Goal: Information Seeking & Learning: Check status

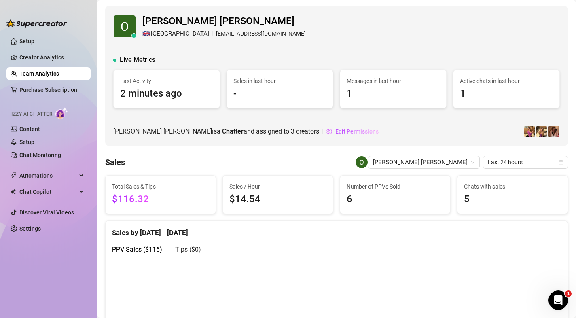
scroll to position [12, 0]
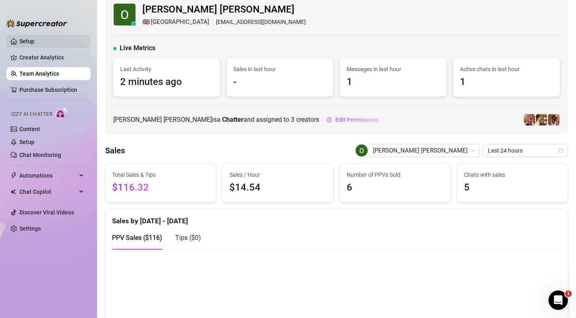
click at [34, 45] on link "Setup" at bounding box center [26, 41] width 15 height 6
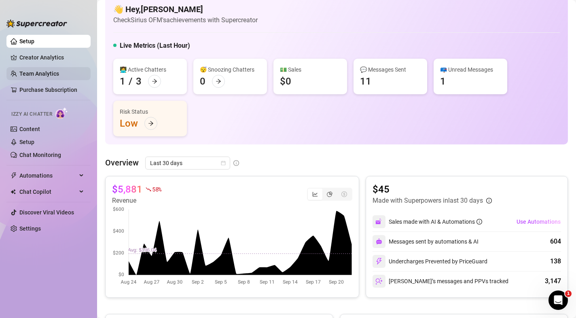
click at [35, 72] on link "Team Analytics" at bounding box center [39, 73] width 40 height 6
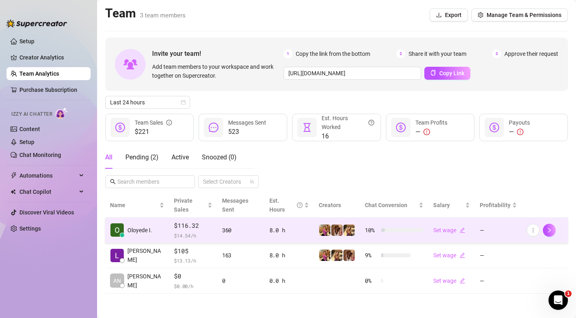
click at [136, 226] on span "Oloyede I." at bounding box center [140, 230] width 25 height 9
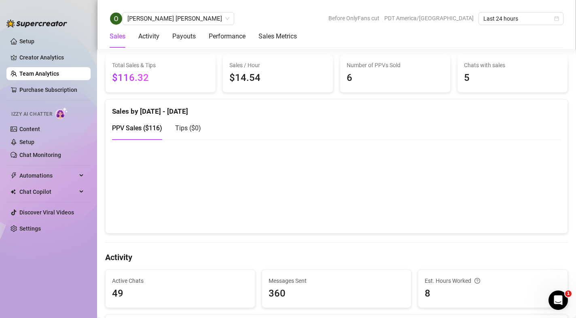
scroll to position [128, 0]
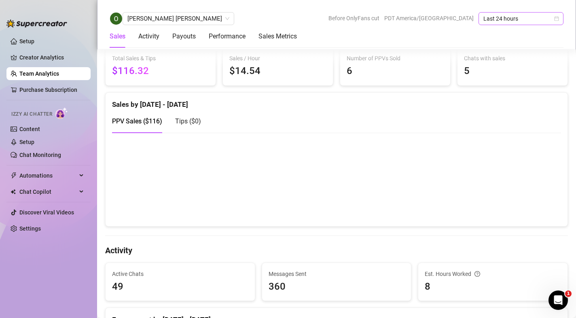
click at [506, 24] on span "Last 24 hours" at bounding box center [521, 19] width 75 height 12
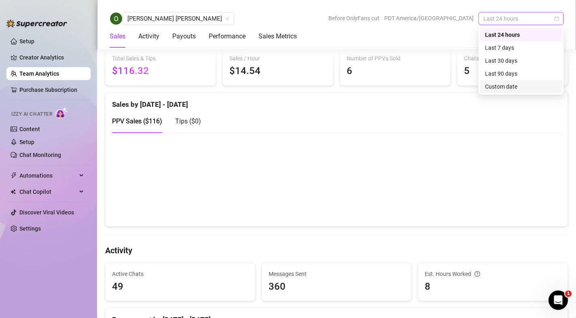
click at [508, 88] on div "Custom date" at bounding box center [521, 86] width 72 height 9
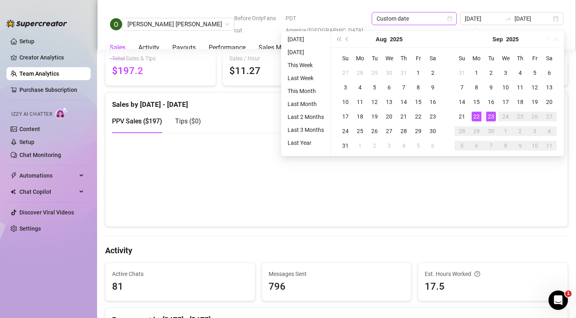
type input "[DATE]"
click at [491, 120] on div "23" at bounding box center [492, 117] width 10 height 10
type input "[DATE]"
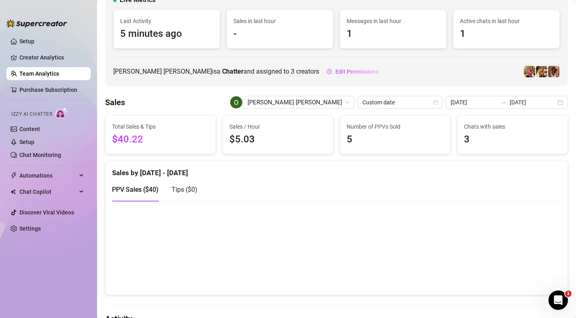
scroll to position [0, 0]
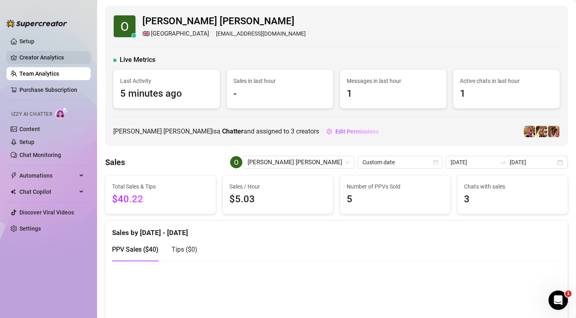
click at [55, 61] on link "Creator Analytics" at bounding box center [51, 57] width 65 height 13
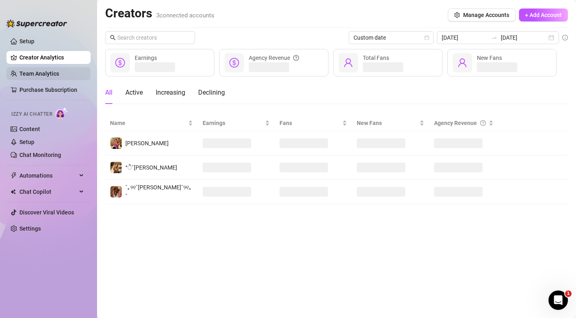
click at [55, 70] on link "Team Analytics" at bounding box center [39, 73] width 40 height 6
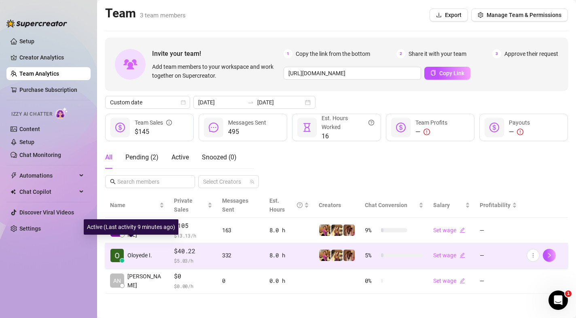
click at [153, 247] on td "Oloyede I." at bounding box center [137, 256] width 64 height 26
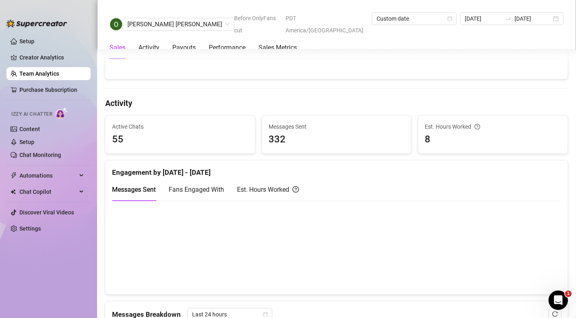
scroll to position [189, 0]
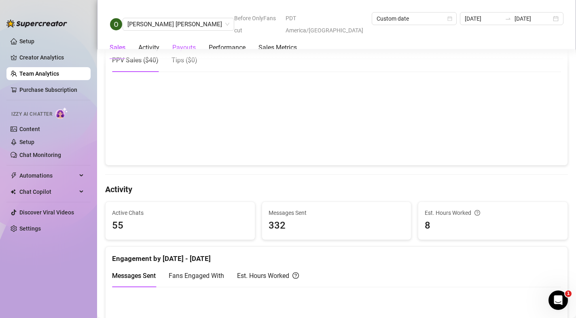
click at [190, 43] on div "Payouts" at bounding box center [183, 48] width 23 height 10
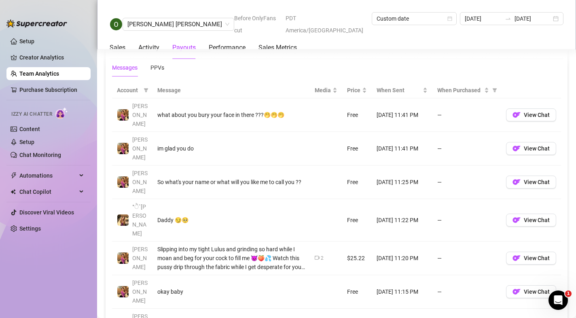
scroll to position [499, 0]
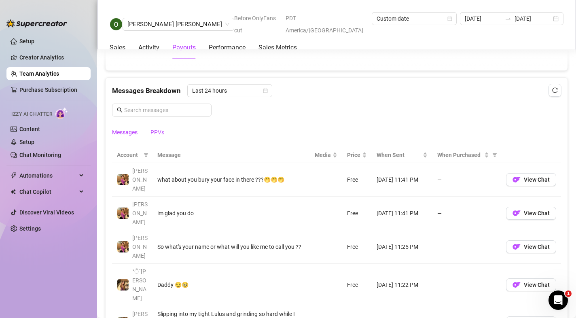
click at [161, 130] on div "PPVs" at bounding box center [158, 132] width 14 height 9
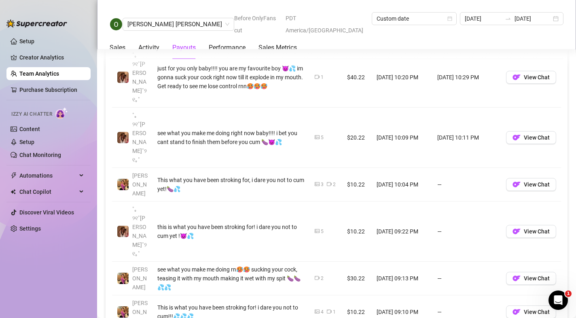
scroll to position [757, 0]
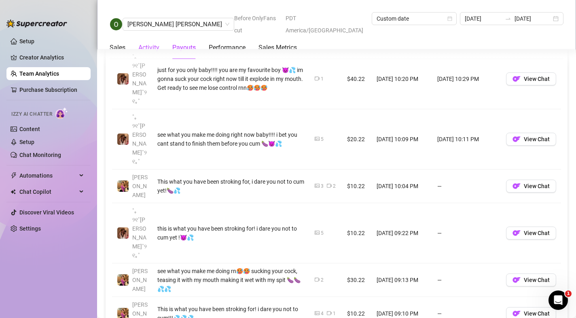
click at [143, 43] on div "Activity" at bounding box center [148, 48] width 21 height 10
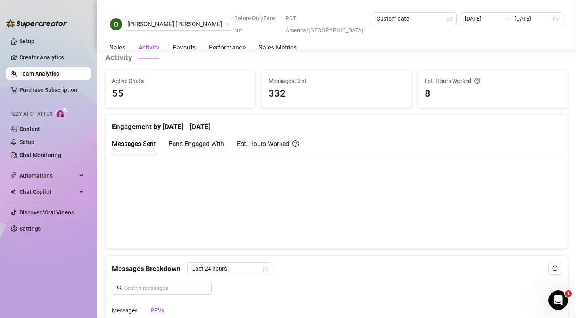
scroll to position [320, 0]
